Goal: Browse casually: Explore the website without a specific task or goal

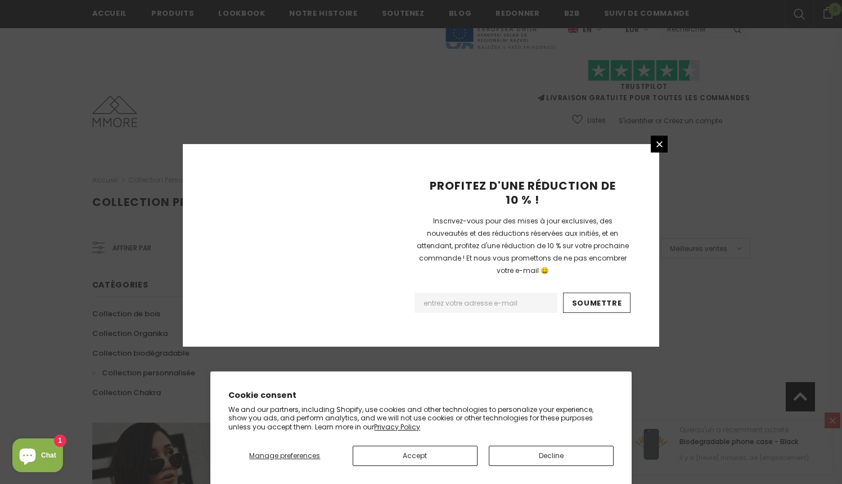
scroll to position [697, 0]
